Goal: Task Accomplishment & Management: Manage account settings

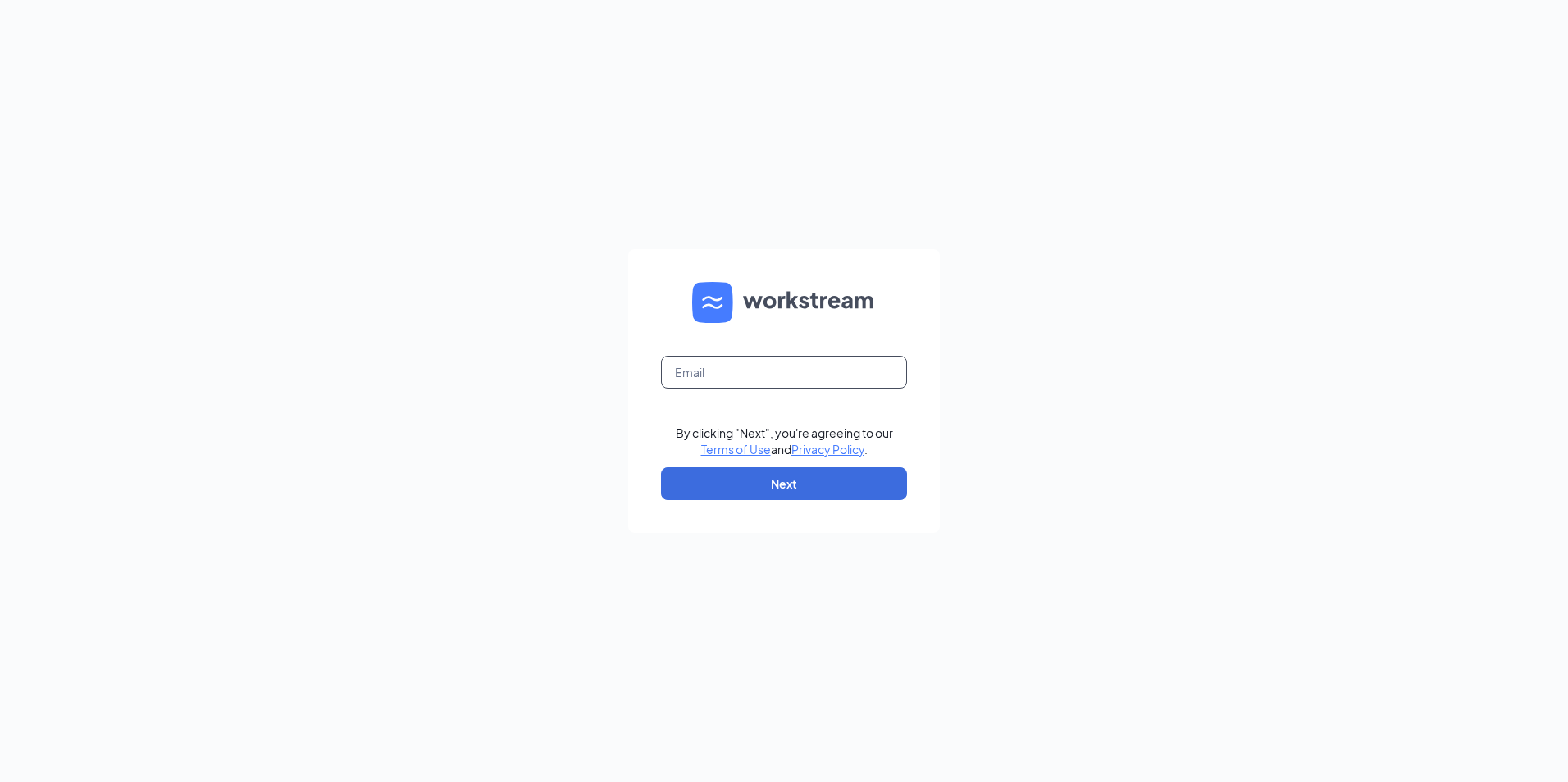
drag, startPoint x: 732, startPoint y: 368, endPoint x: 736, endPoint y: 334, distance: 34.2
click at [732, 368] on input "text" at bounding box center [784, 372] width 246 height 33
type input "Lukasmellon3@hotmail.com"
click at [809, 483] on button "Next" at bounding box center [784, 483] width 246 height 33
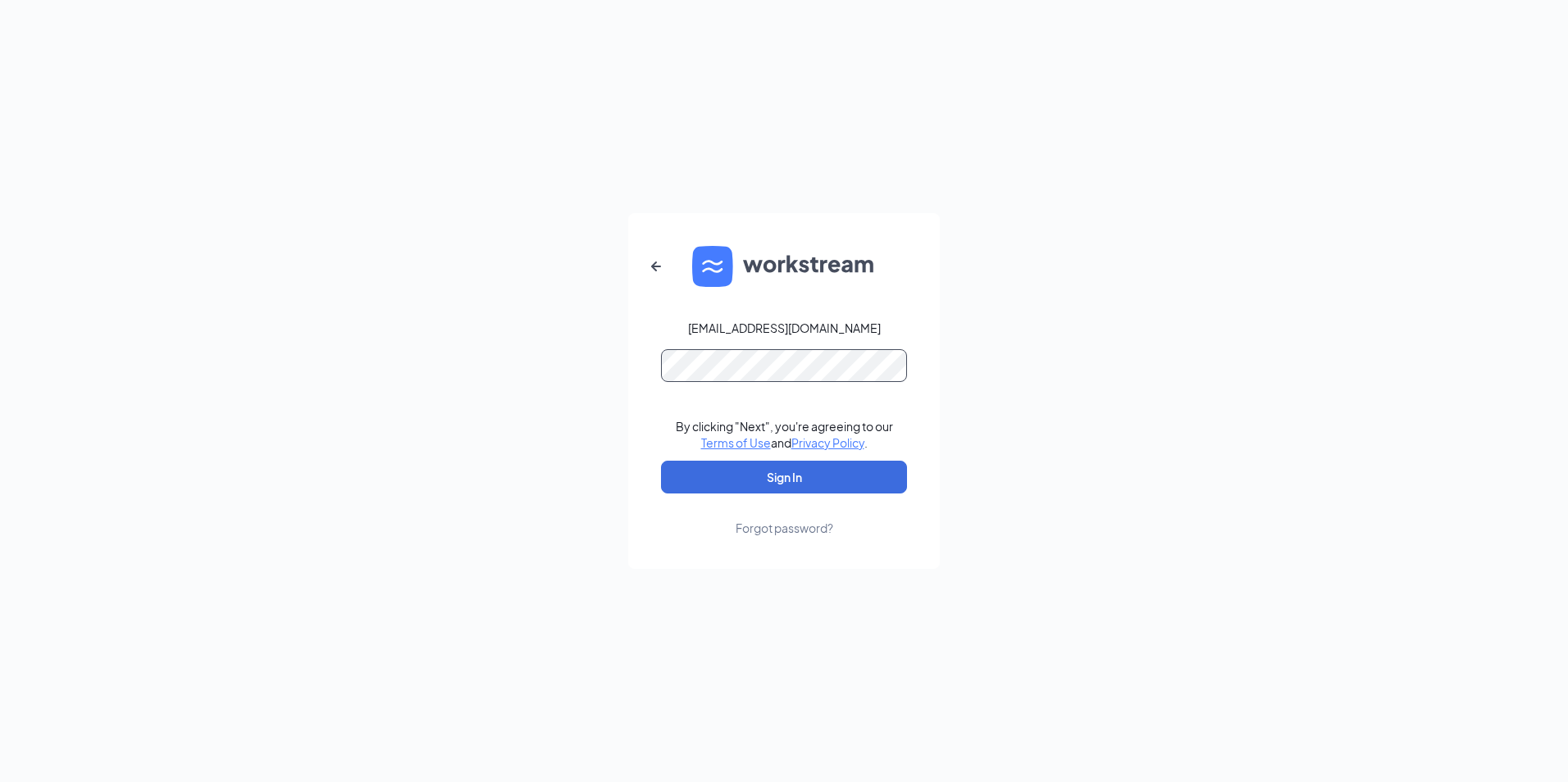
click at [661, 461] on button "Sign In" at bounding box center [784, 477] width 246 height 33
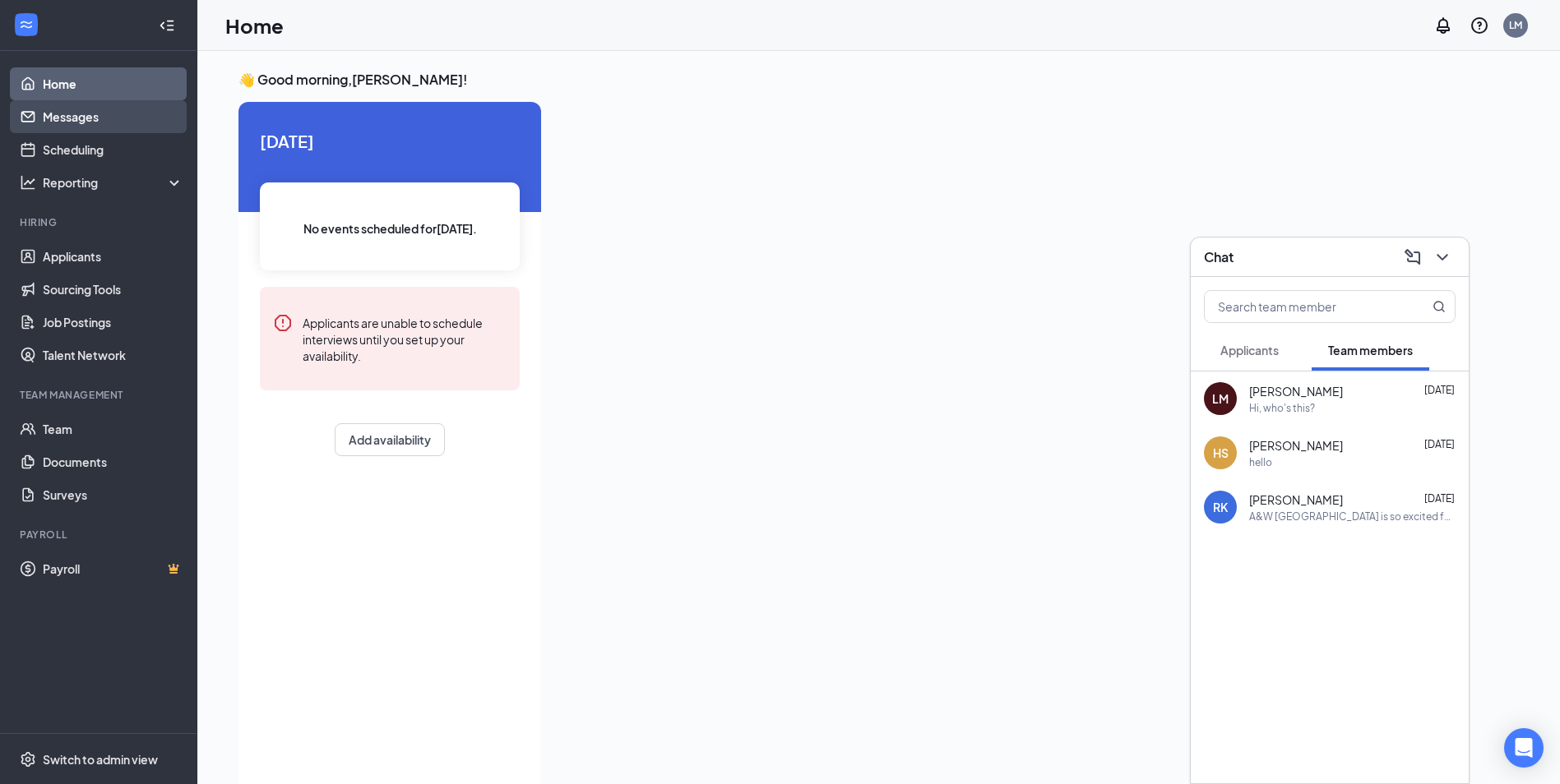
click at [102, 120] on link "Messages" at bounding box center [112, 117] width 140 height 33
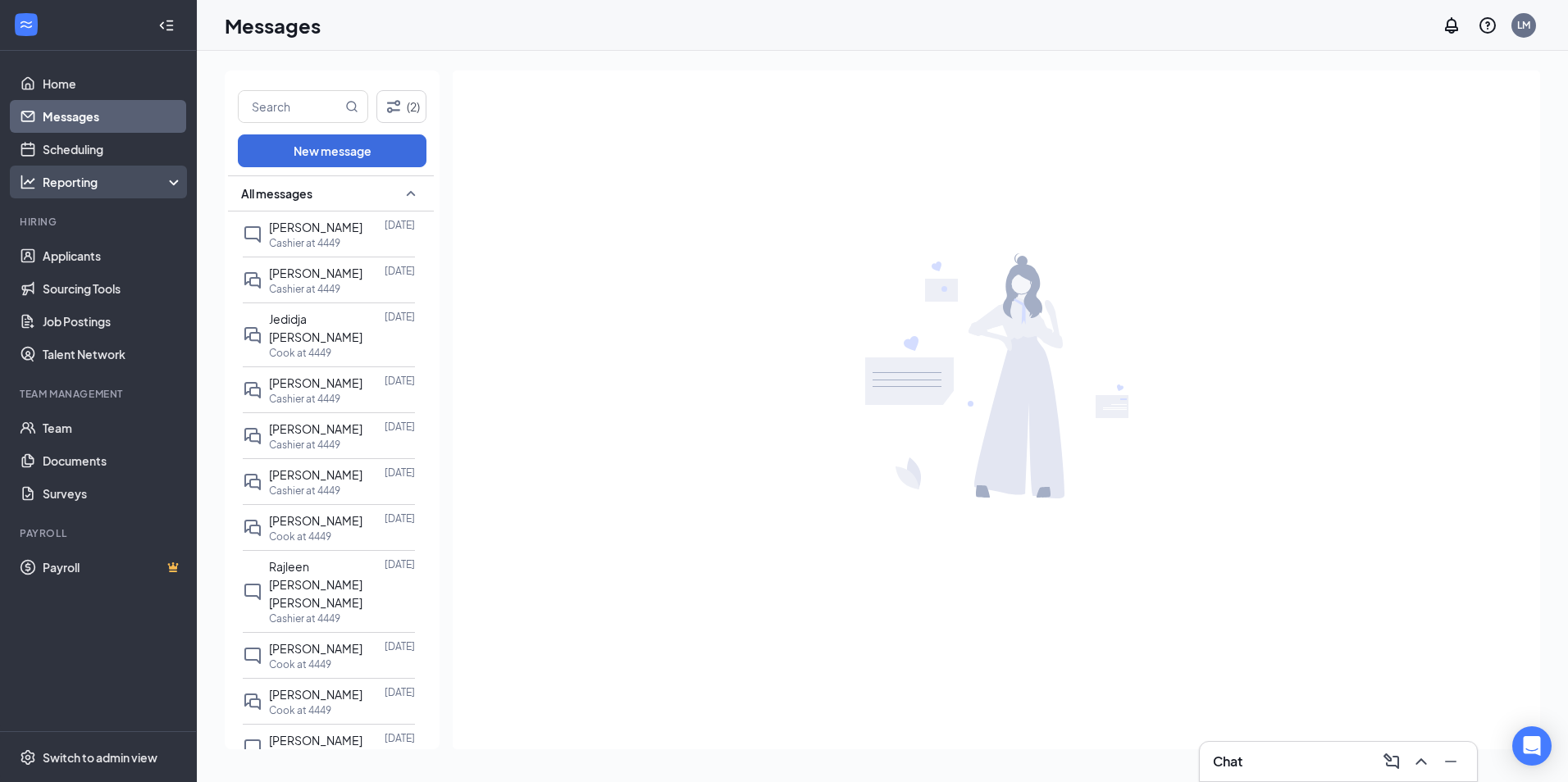
click at [85, 178] on div "Reporting" at bounding box center [113, 181] width 141 height 16
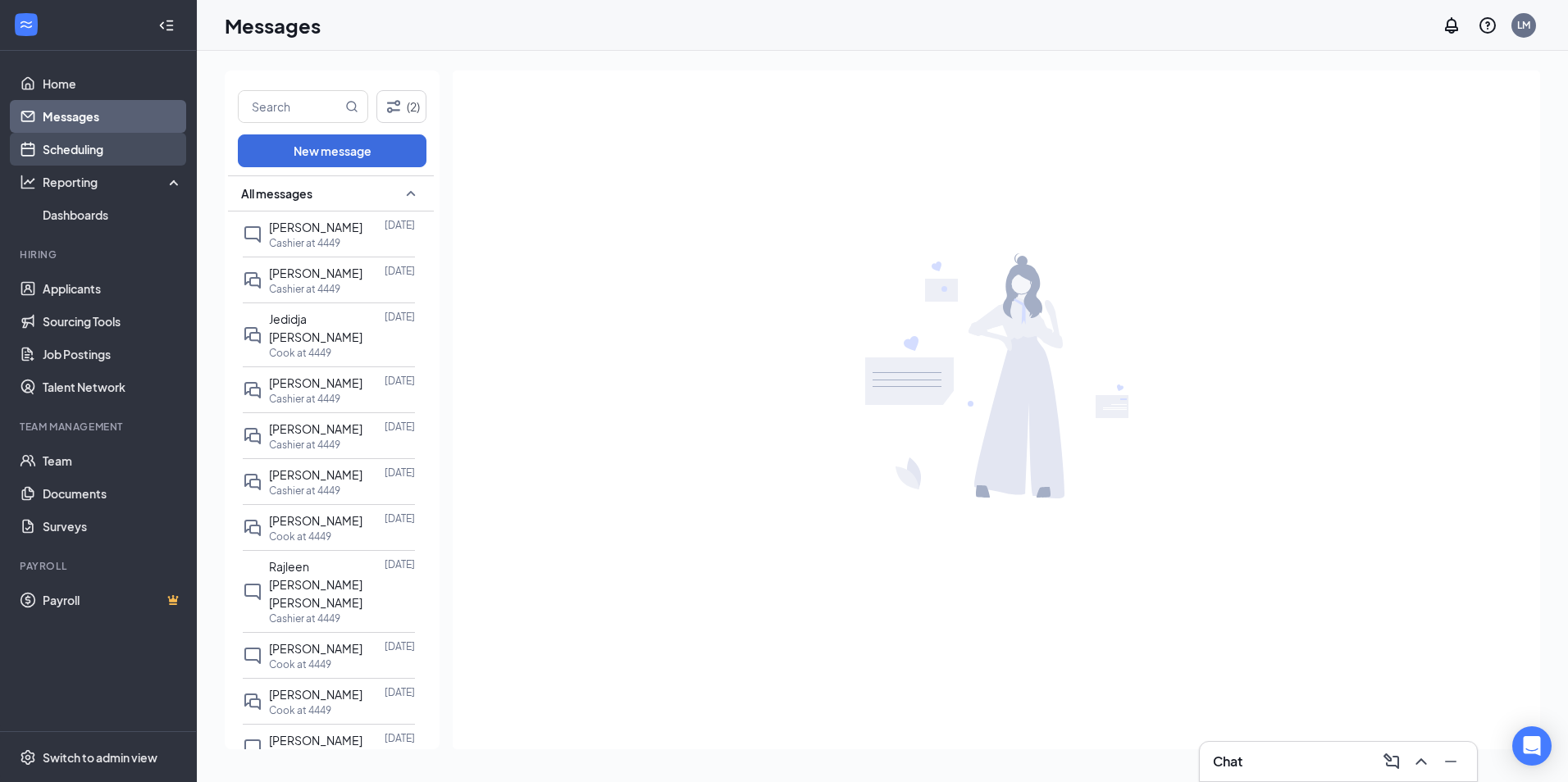
click at [87, 156] on link "Scheduling" at bounding box center [112, 148] width 140 height 33
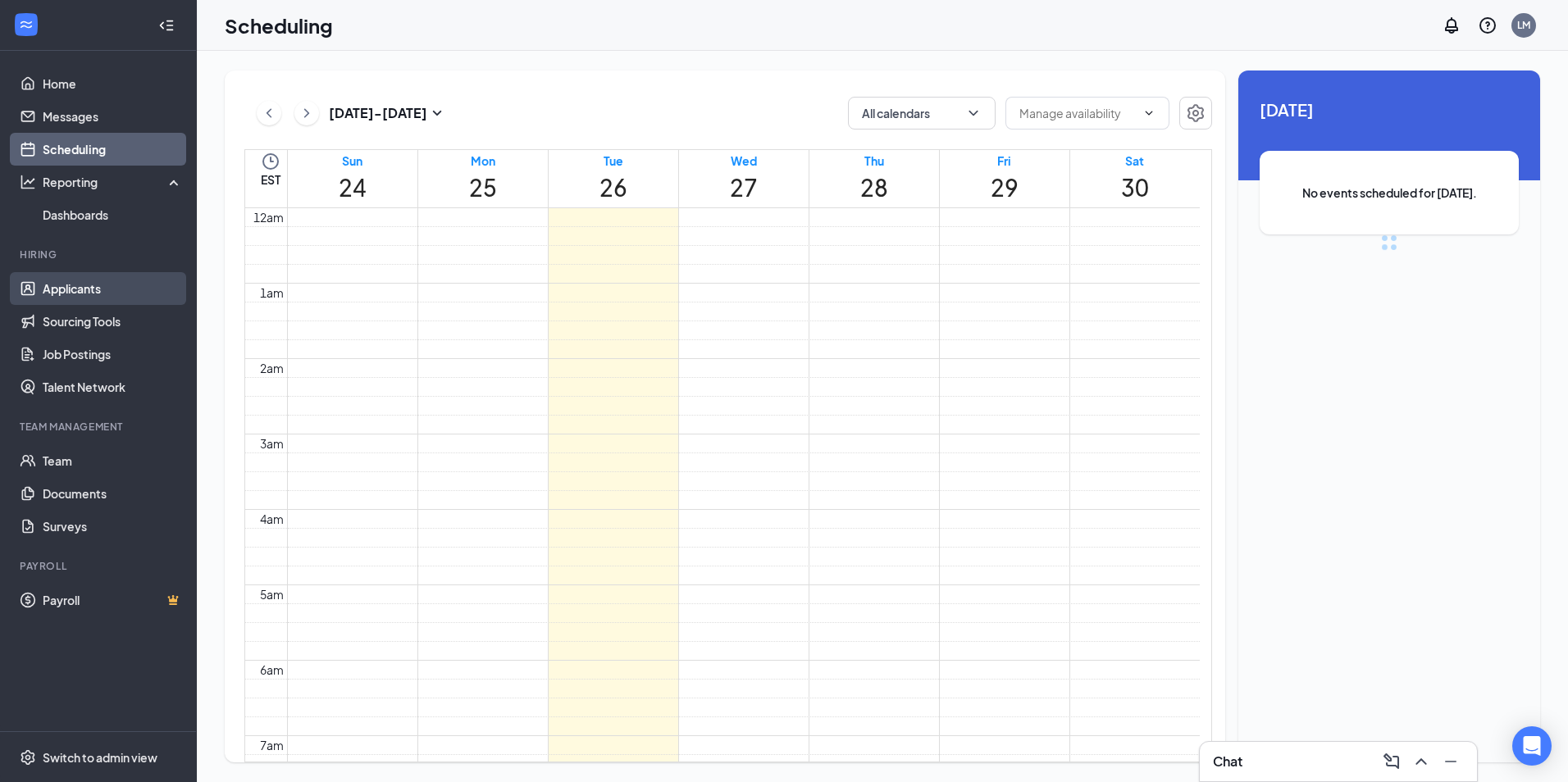
click at [71, 277] on link "Applicants" at bounding box center [112, 288] width 140 height 33
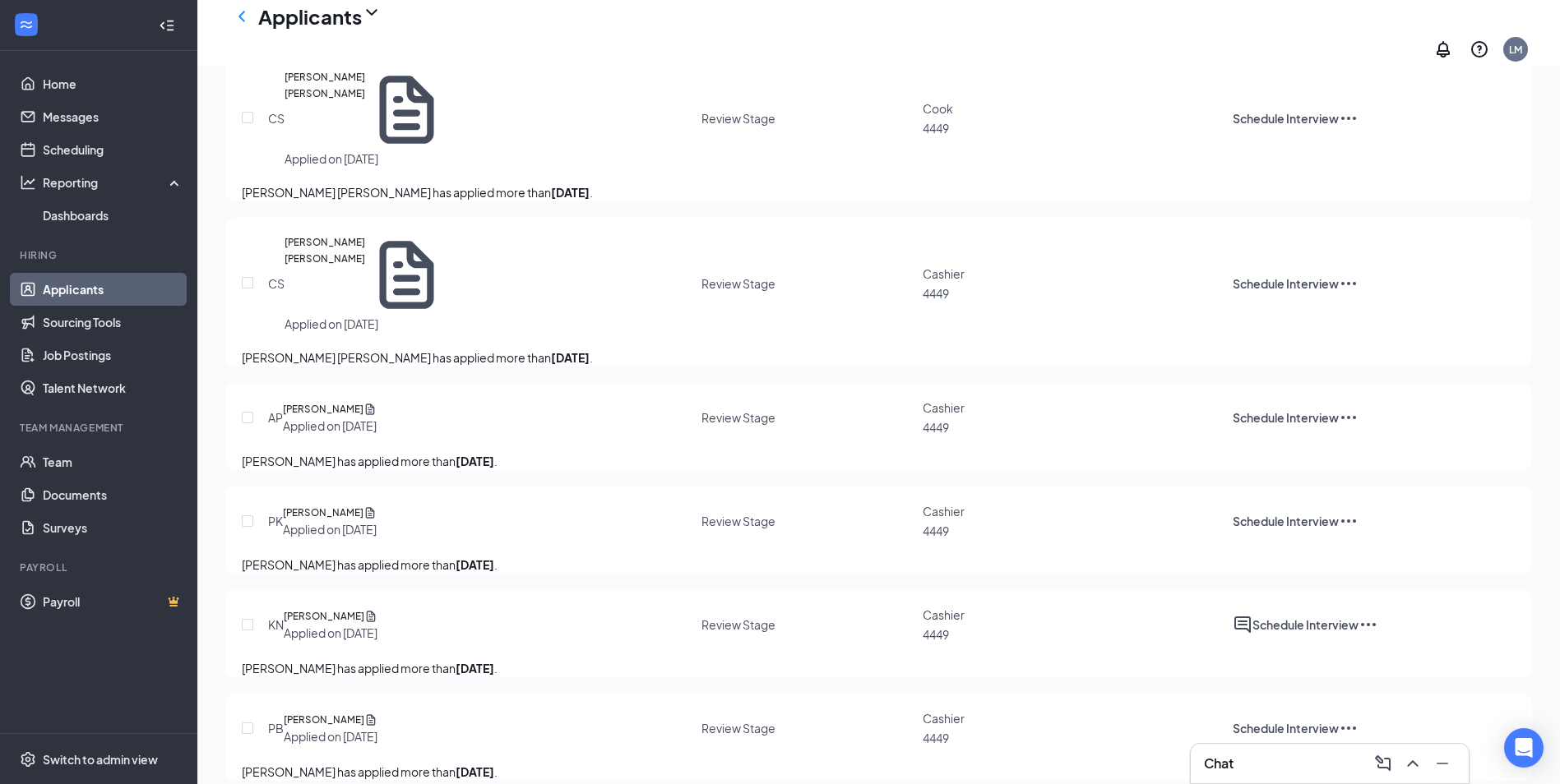
scroll to position [82, 0]
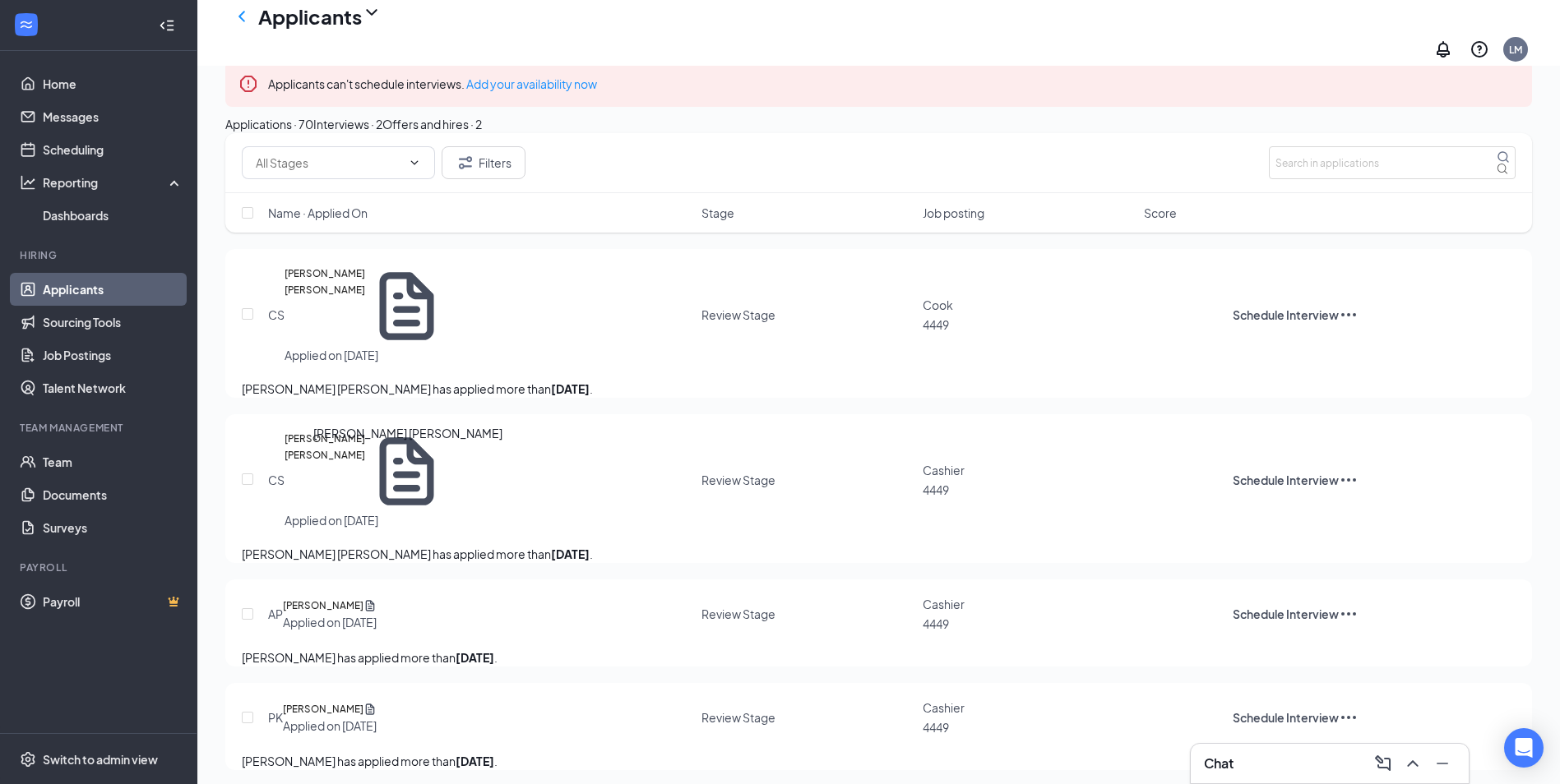
click at [362, 464] on h5 "[PERSON_NAME] [PERSON_NAME]" at bounding box center [325, 472] width 81 height 81
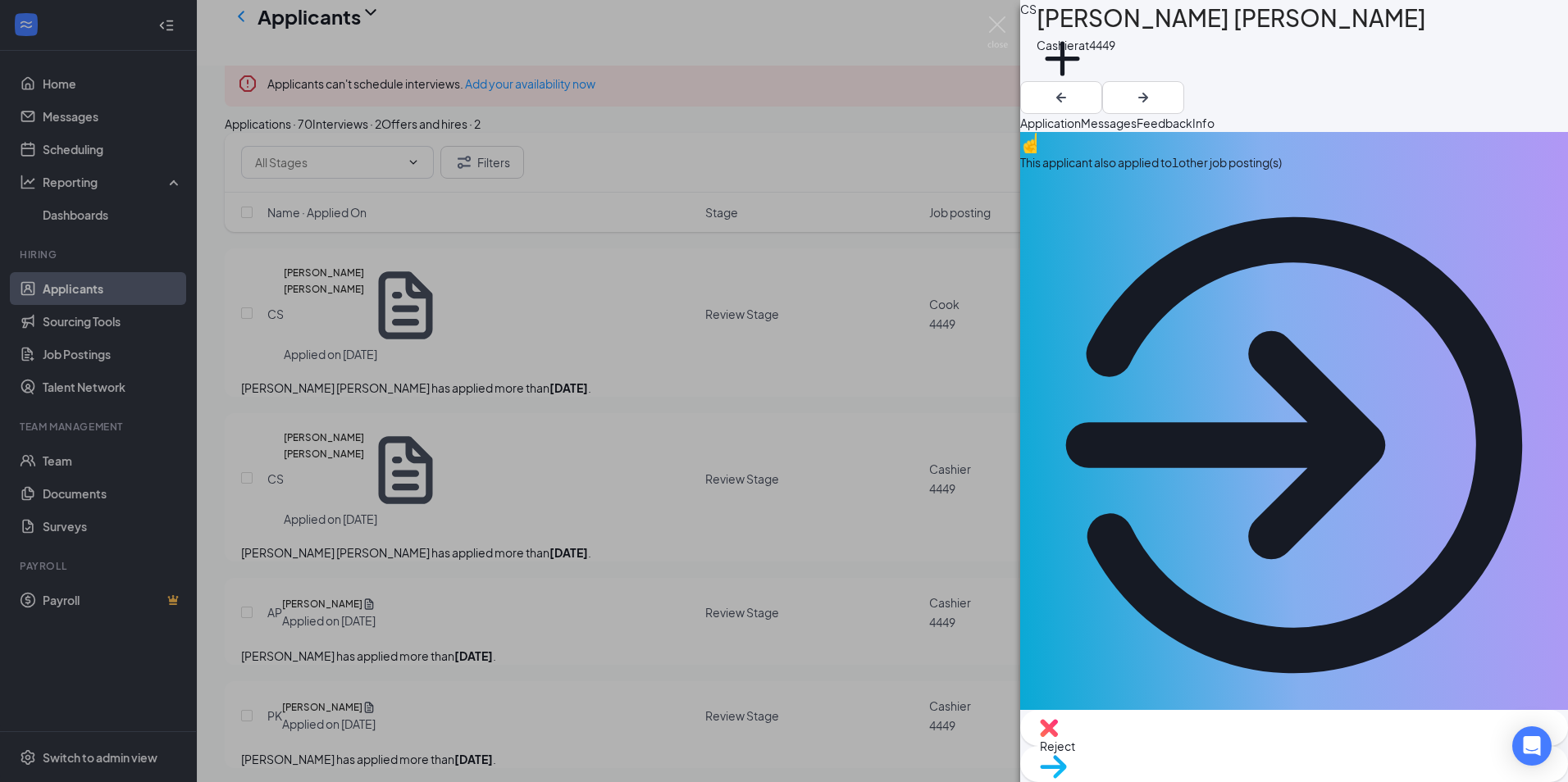
click at [870, 418] on div "[PERSON_NAME] [PERSON_NAME] Cashier at 4449 Add a tag Application Messages Feed…" at bounding box center [784, 391] width 1568 height 782
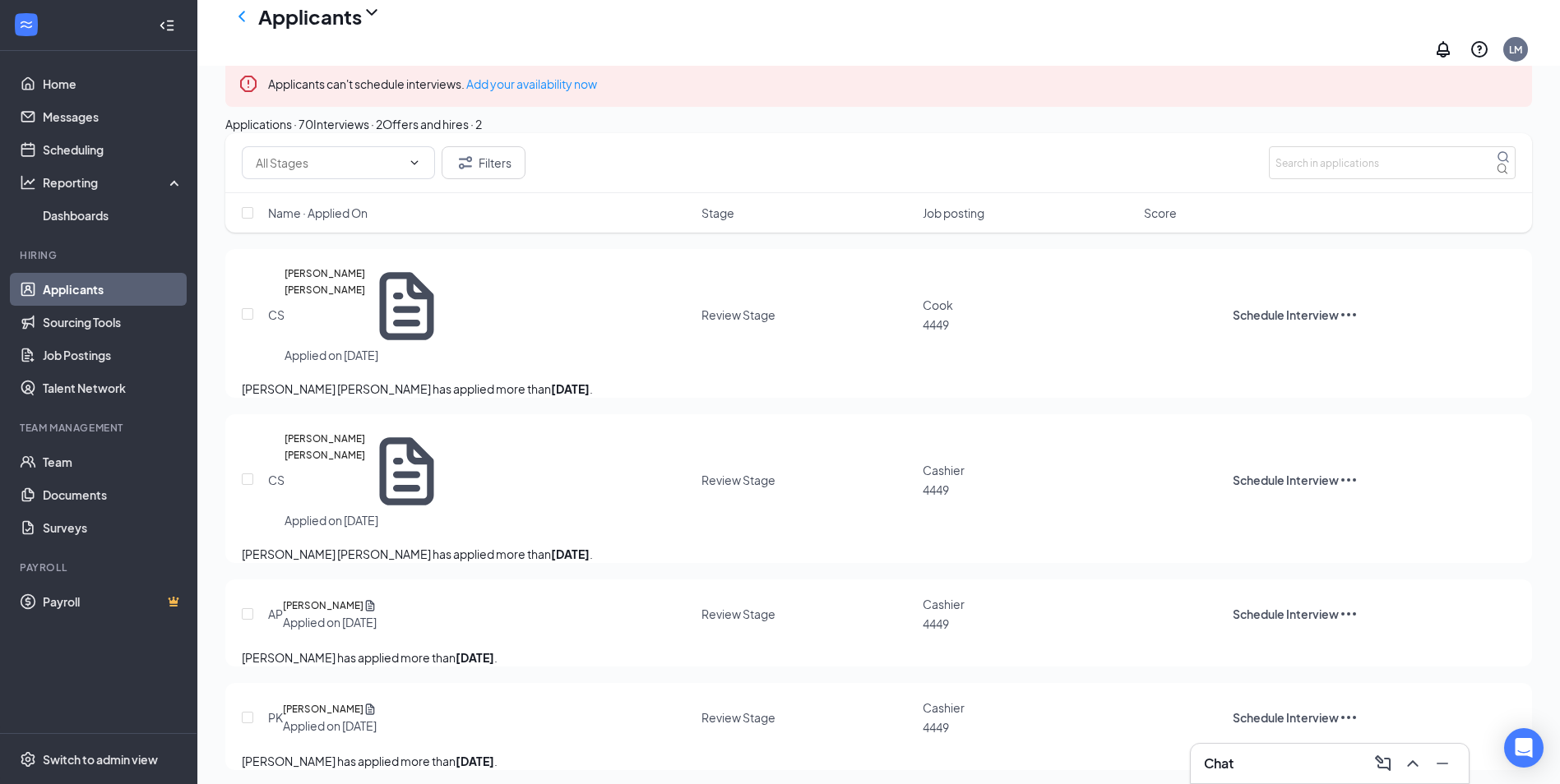
click at [482, 133] on div "Offers and hires · 2" at bounding box center [432, 123] width 100 height 18
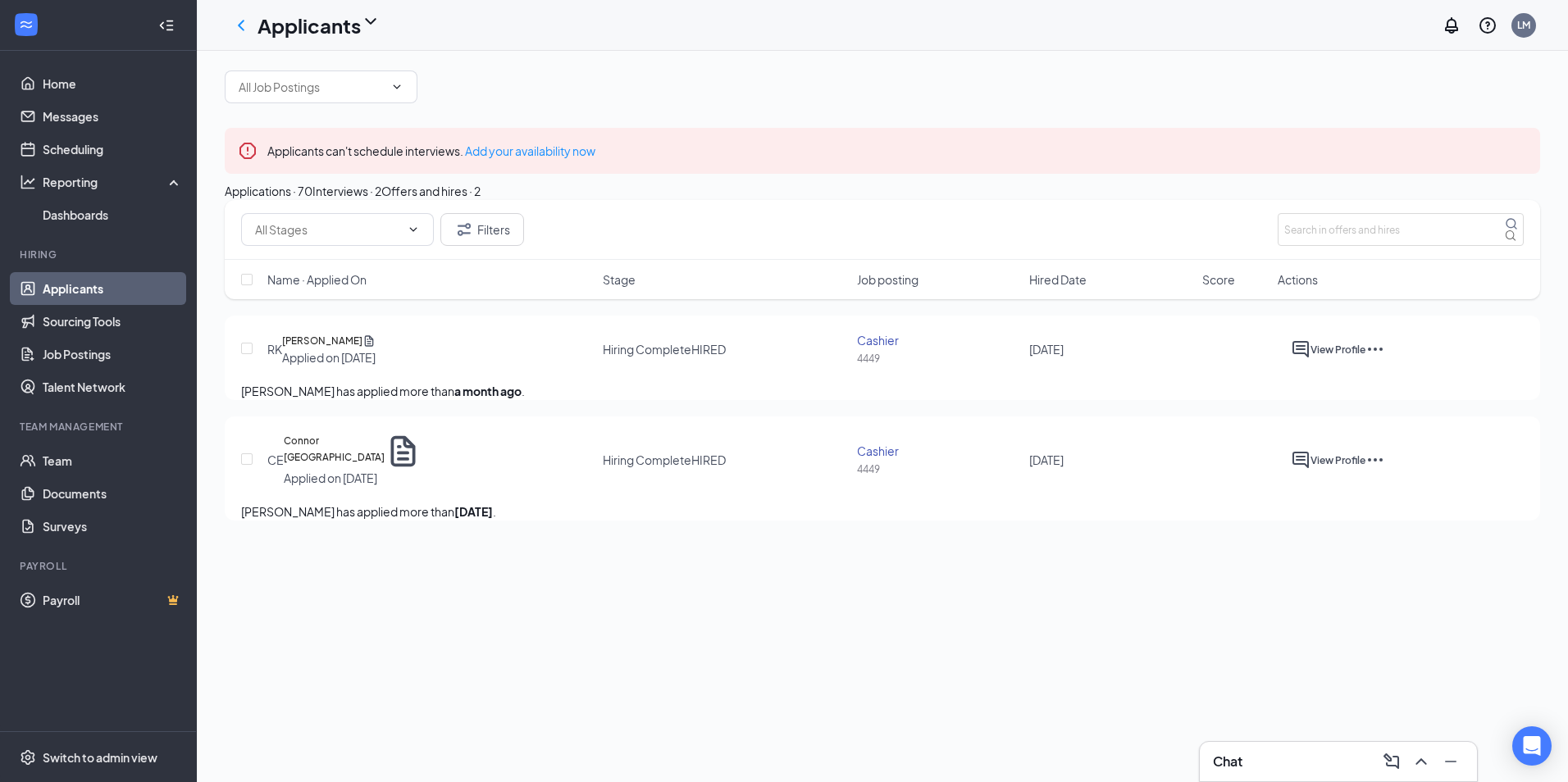
click at [381, 200] on div "Interviews · 2" at bounding box center [346, 191] width 69 height 18
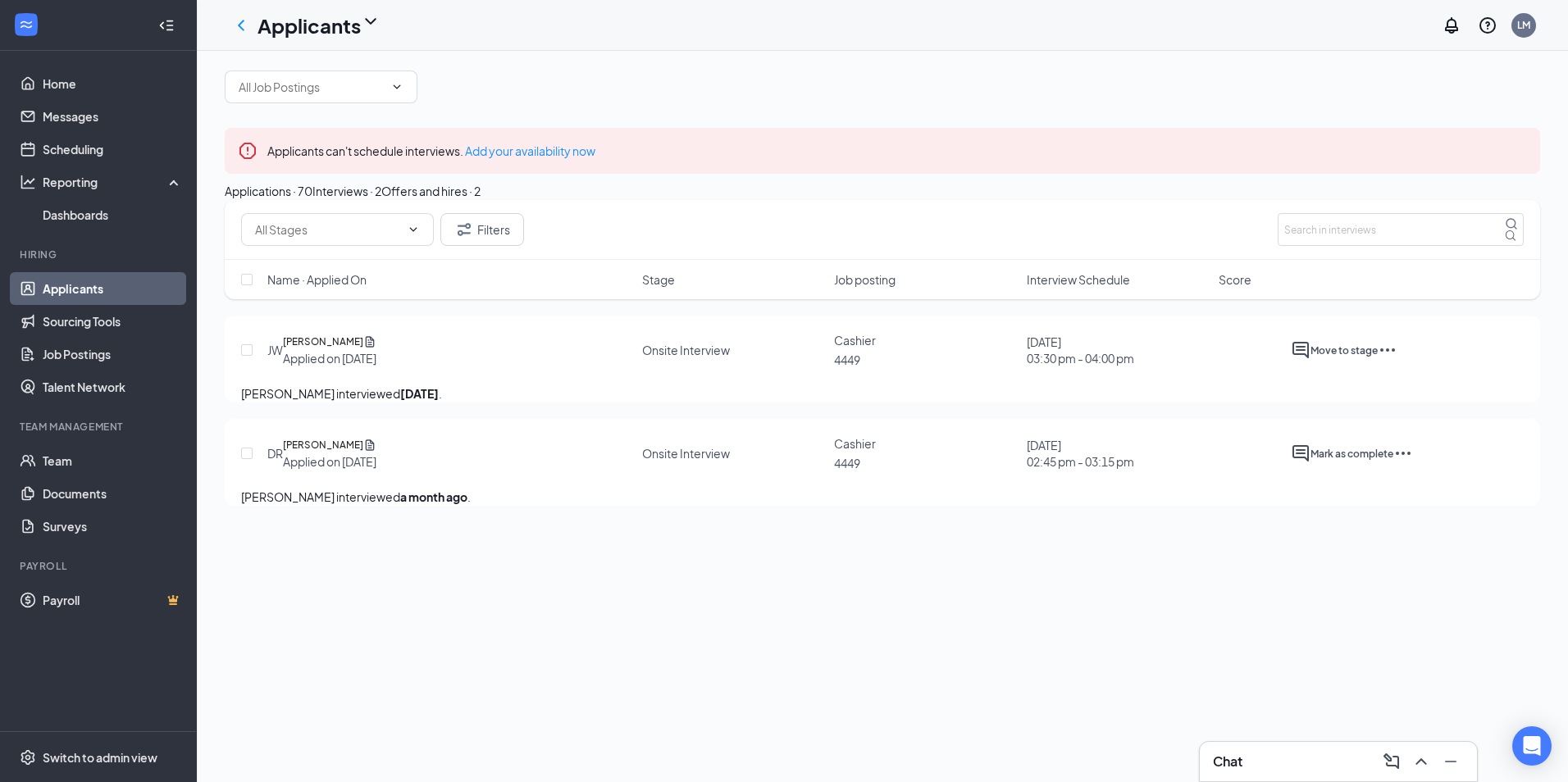
click at [283, 200] on div "Applications · 70" at bounding box center [268, 191] width 87 height 18
